Goal: Transaction & Acquisition: Book appointment/travel/reservation

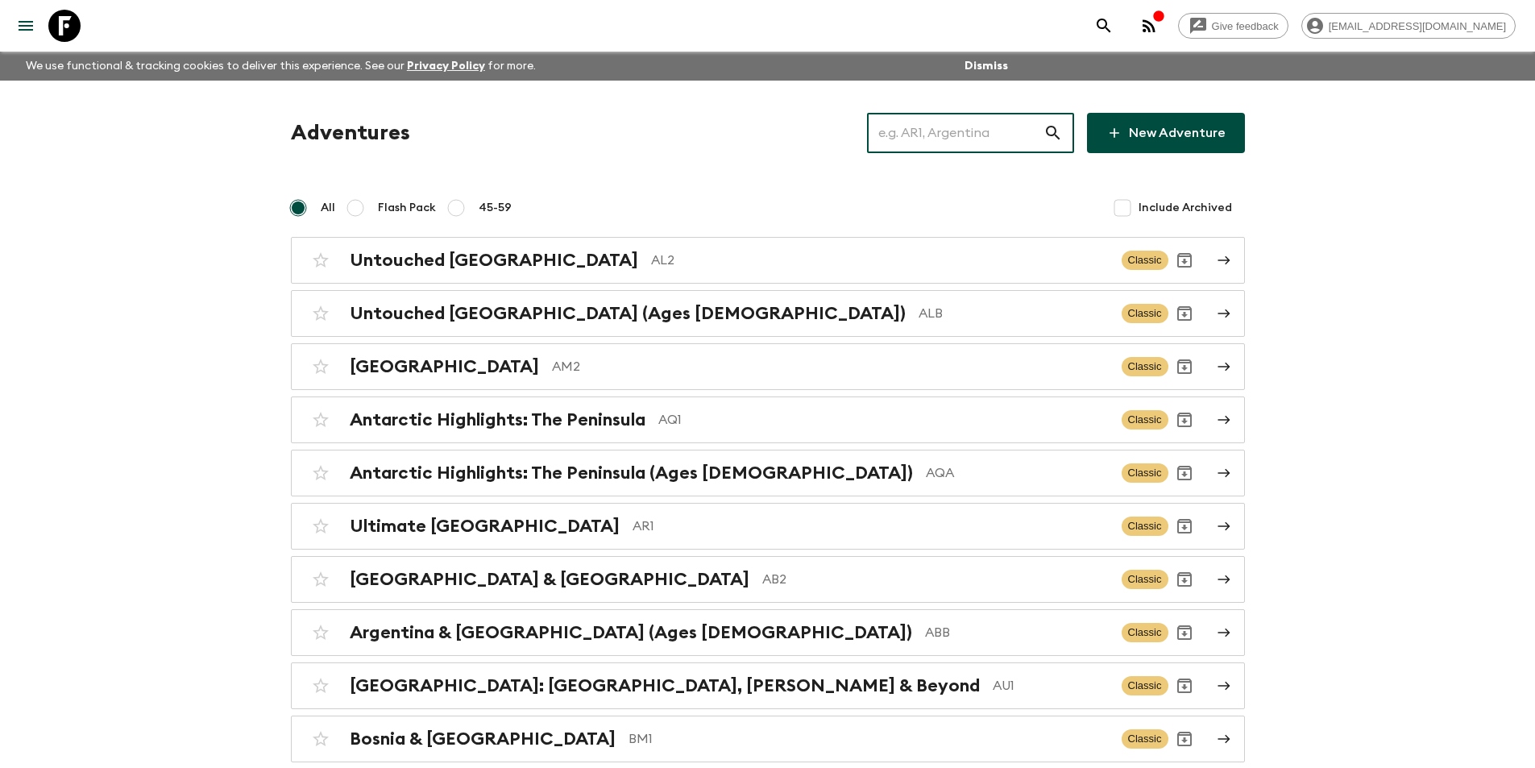
click at [983, 126] on input "text" at bounding box center [955, 132] width 176 height 45
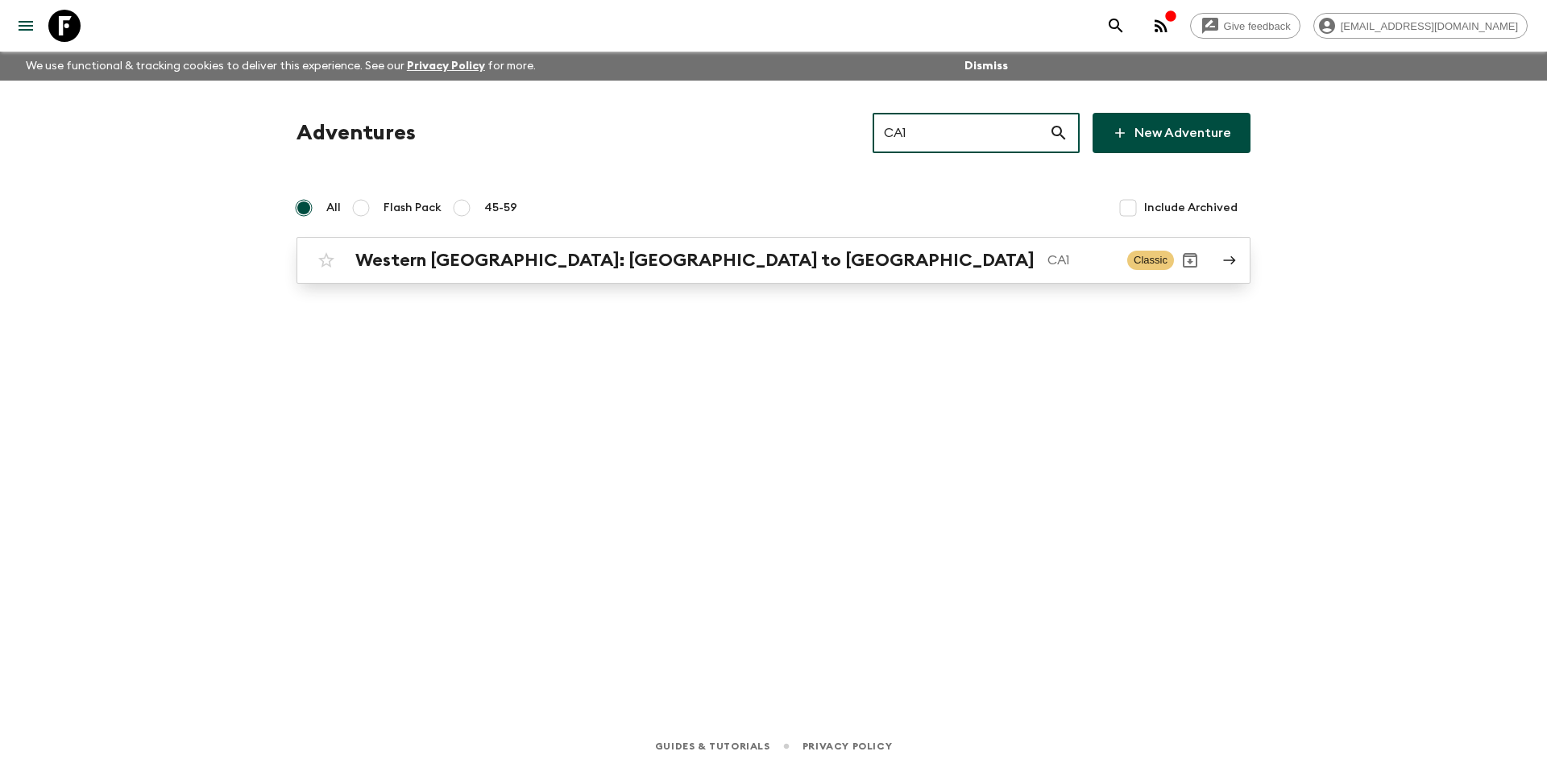
type input "CA1"
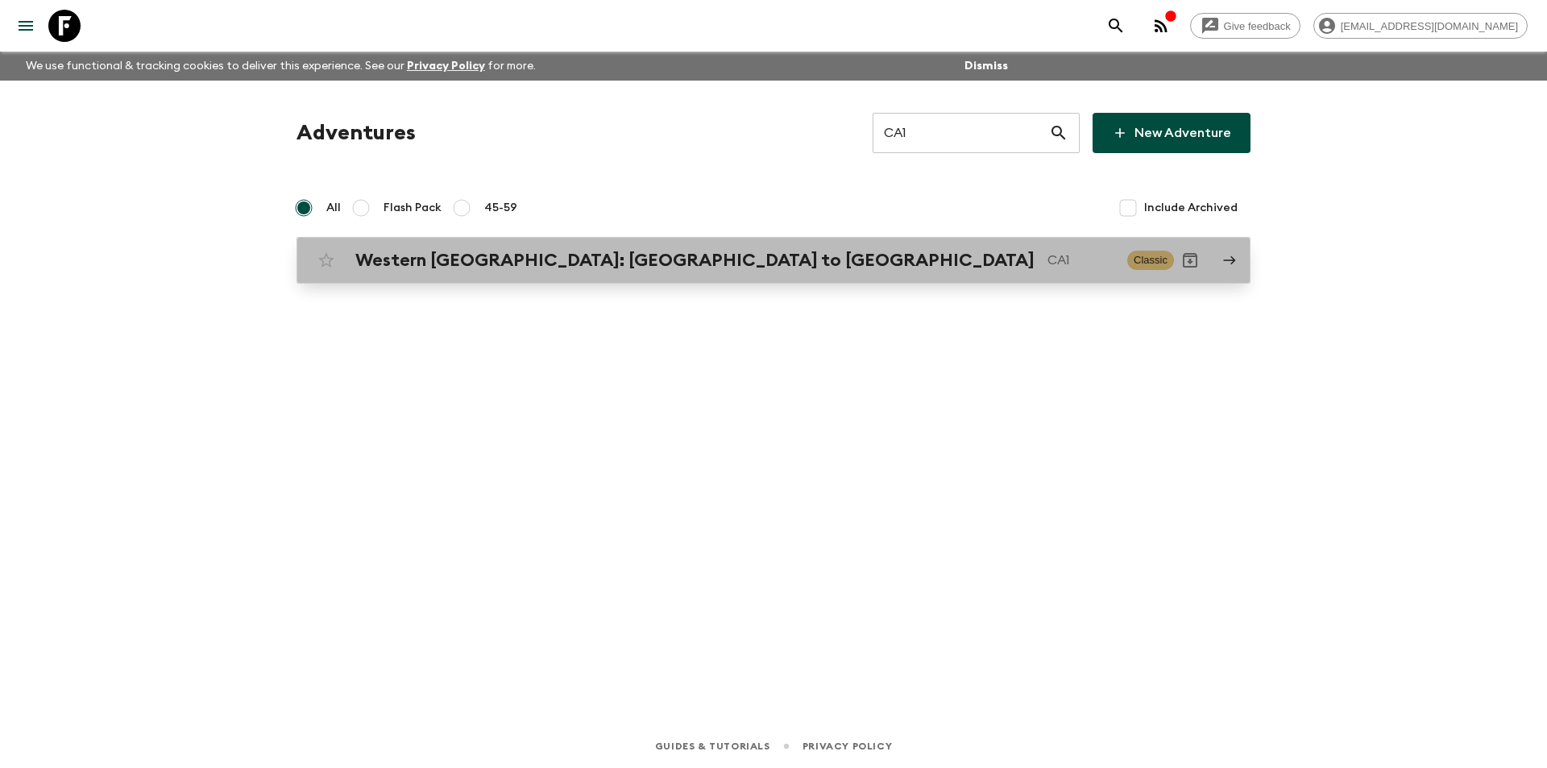
click at [1048, 260] on p "CA1" at bounding box center [1081, 260] width 67 height 19
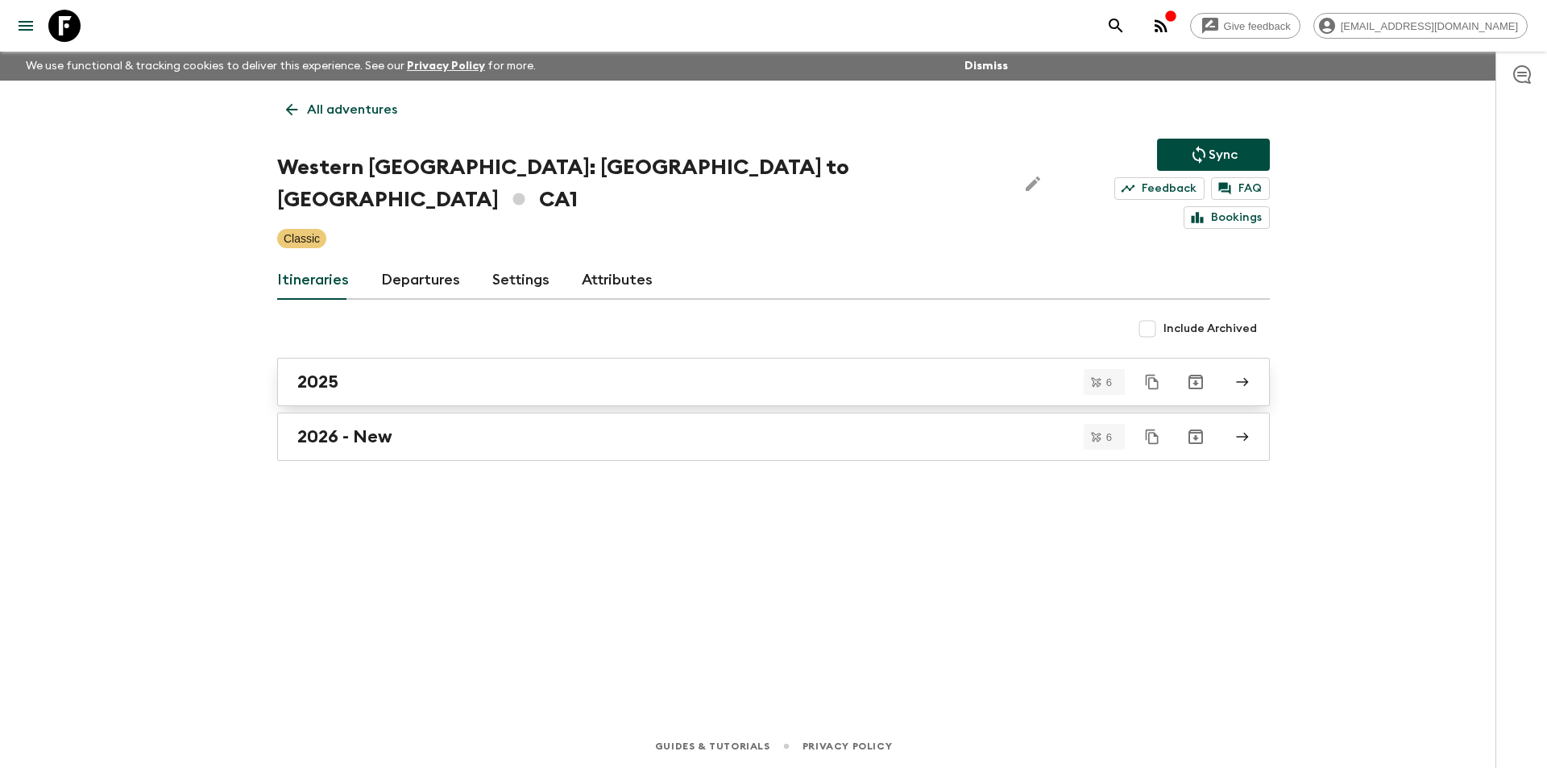
click at [380, 358] on link "2025" at bounding box center [773, 382] width 993 height 48
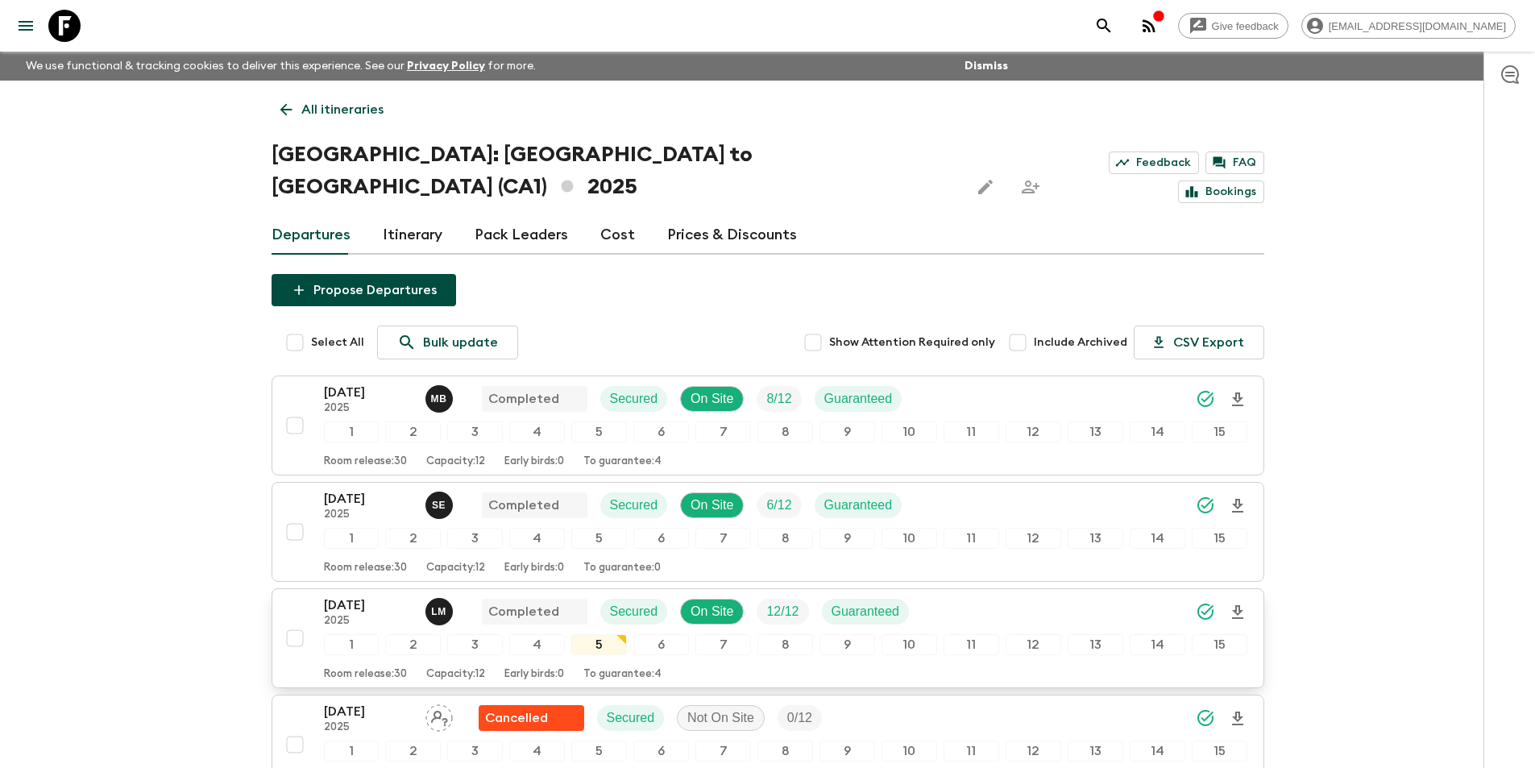
scroll to position [354, 0]
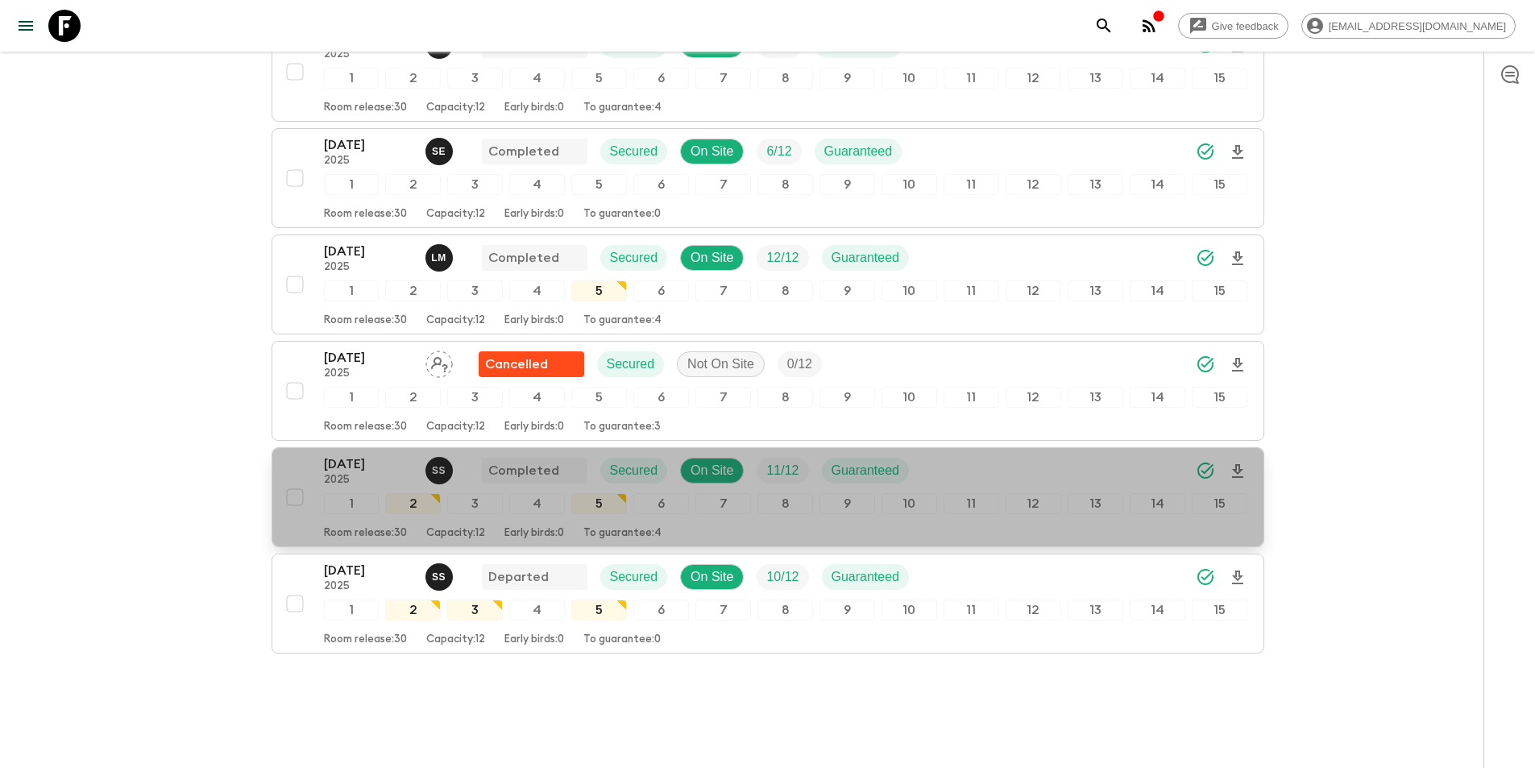
click at [376, 455] on p "[DATE]" at bounding box center [368, 464] width 89 height 19
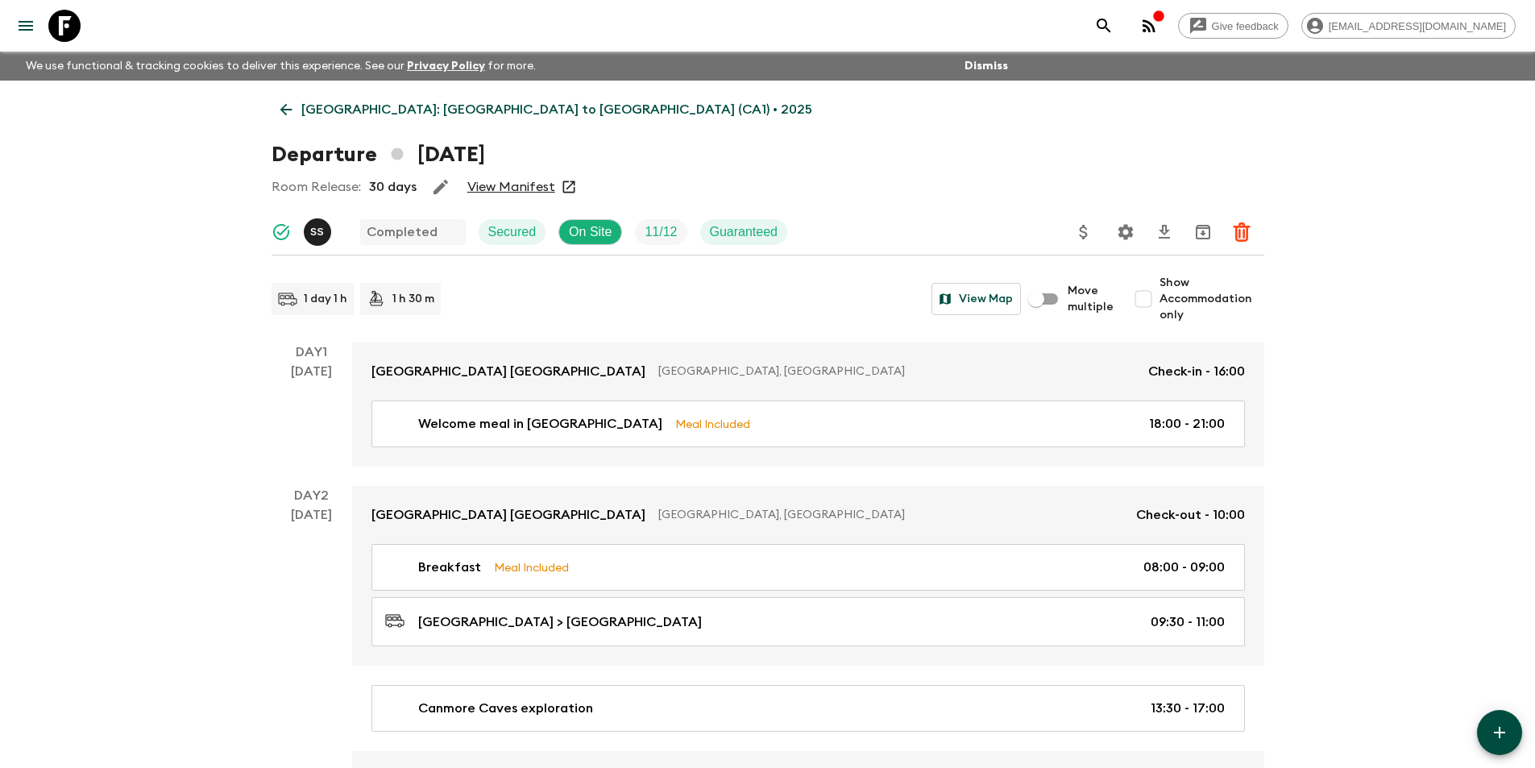
click at [280, 106] on icon at bounding box center [286, 110] width 18 height 18
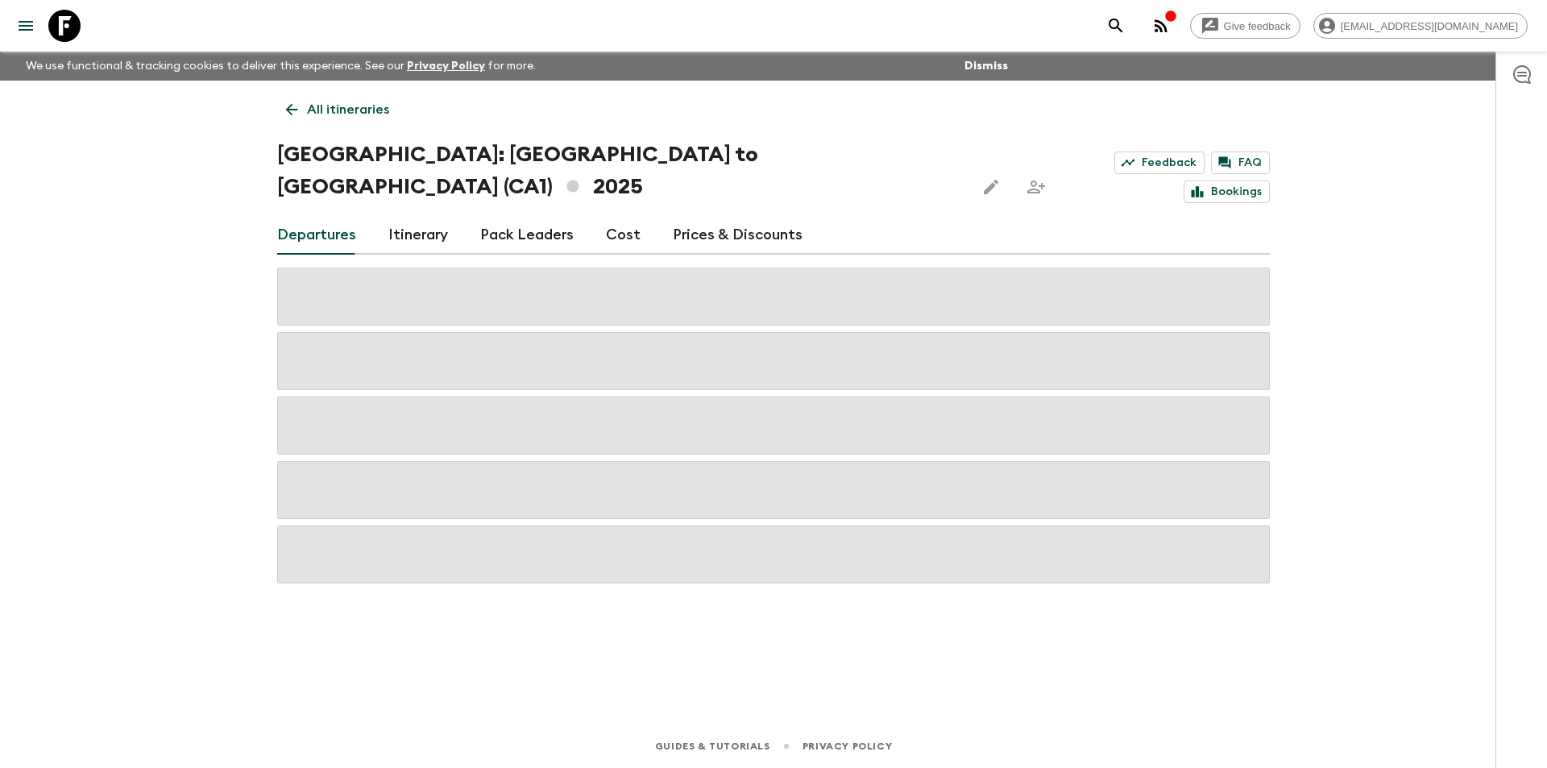
click at [611, 216] on link "Cost" at bounding box center [623, 235] width 35 height 39
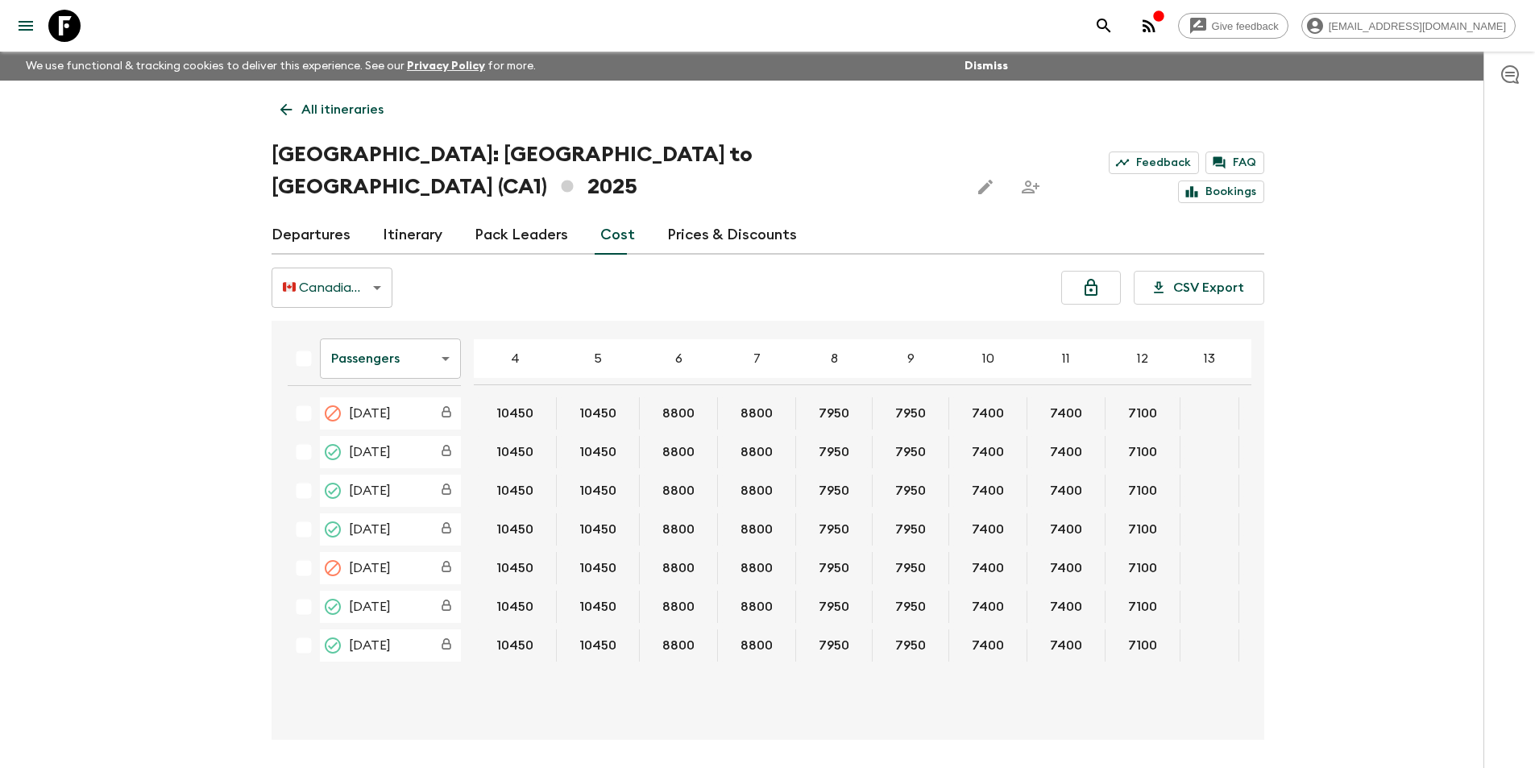
click at [388, 321] on body "Give feedback [EMAIL_ADDRESS][DOMAIN_NAME] We use functional & tracking cookies…" at bounding box center [767, 414] width 1535 height 828
click at [399, 339] on body "Give feedback [EMAIL_ADDRESS][DOMAIN_NAME] We use functional & tracking cookies…" at bounding box center [767, 414] width 1535 height 828
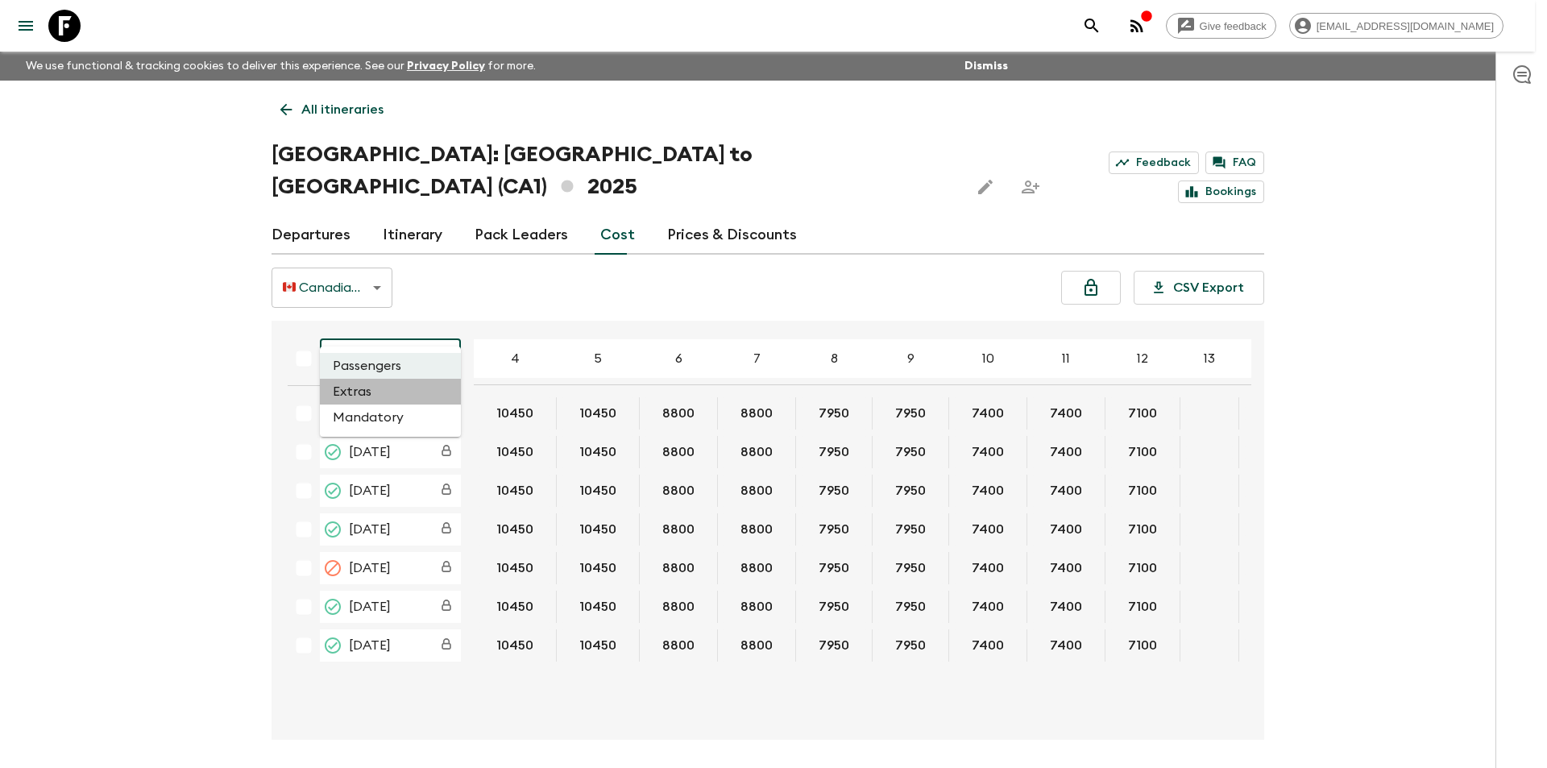
click at [402, 391] on li "Extras" at bounding box center [390, 392] width 141 height 26
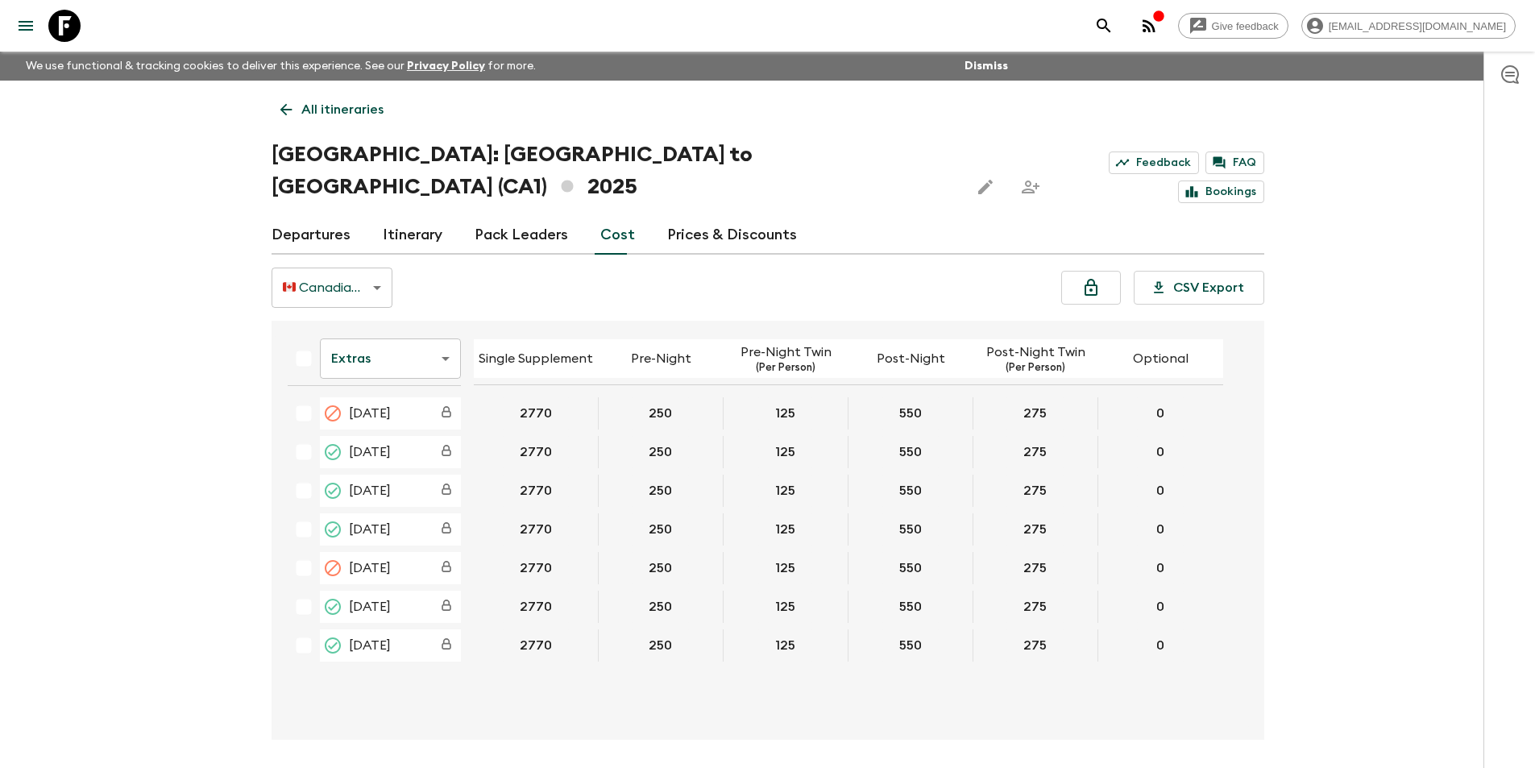
click at [87, 33] on div "Give feedback [EMAIL_ADDRESS][DOMAIN_NAME]" at bounding box center [767, 26] width 1535 height 52
